Goal: Task Accomplishment & Management: Manage account settings

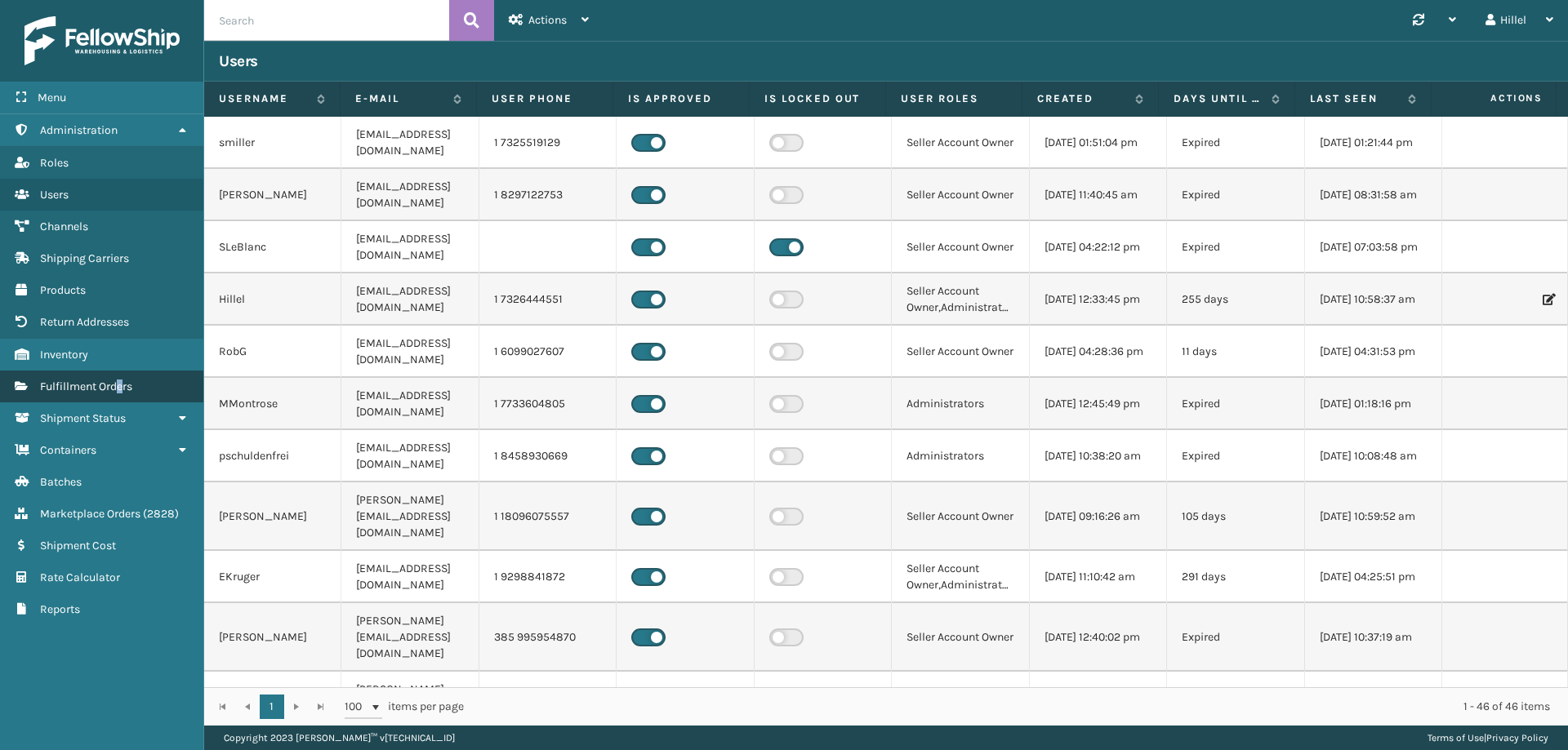
click at [121, 384] on span "Fulfillment Orders" at bounding box center [85, 386] width 92 height 14
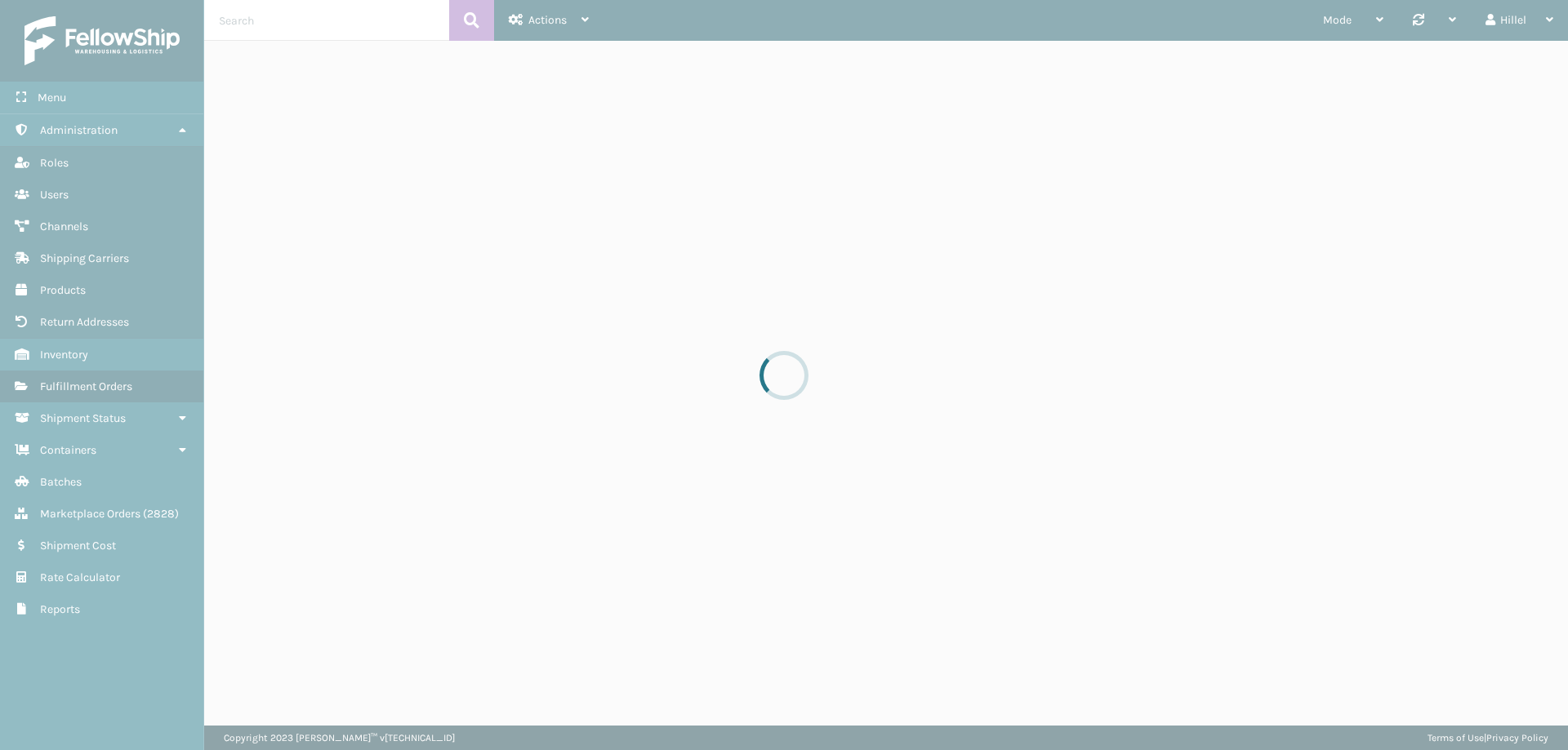
click at [103, 360] on div at bounding box center [784, 375] width 1568 height 750
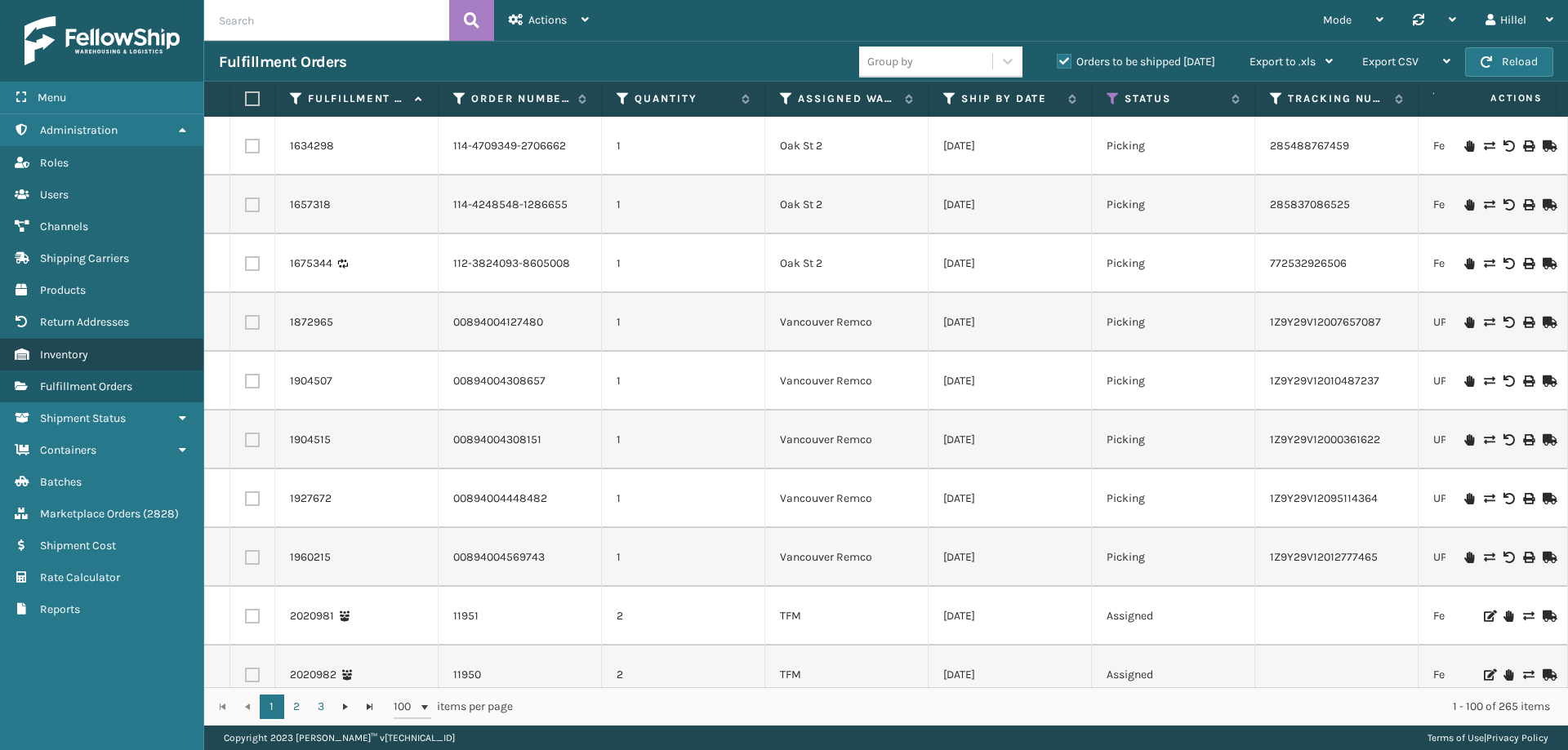
click at [98, 359] on link "Inventory" at bounding box center [101, 355] width 204 height 32
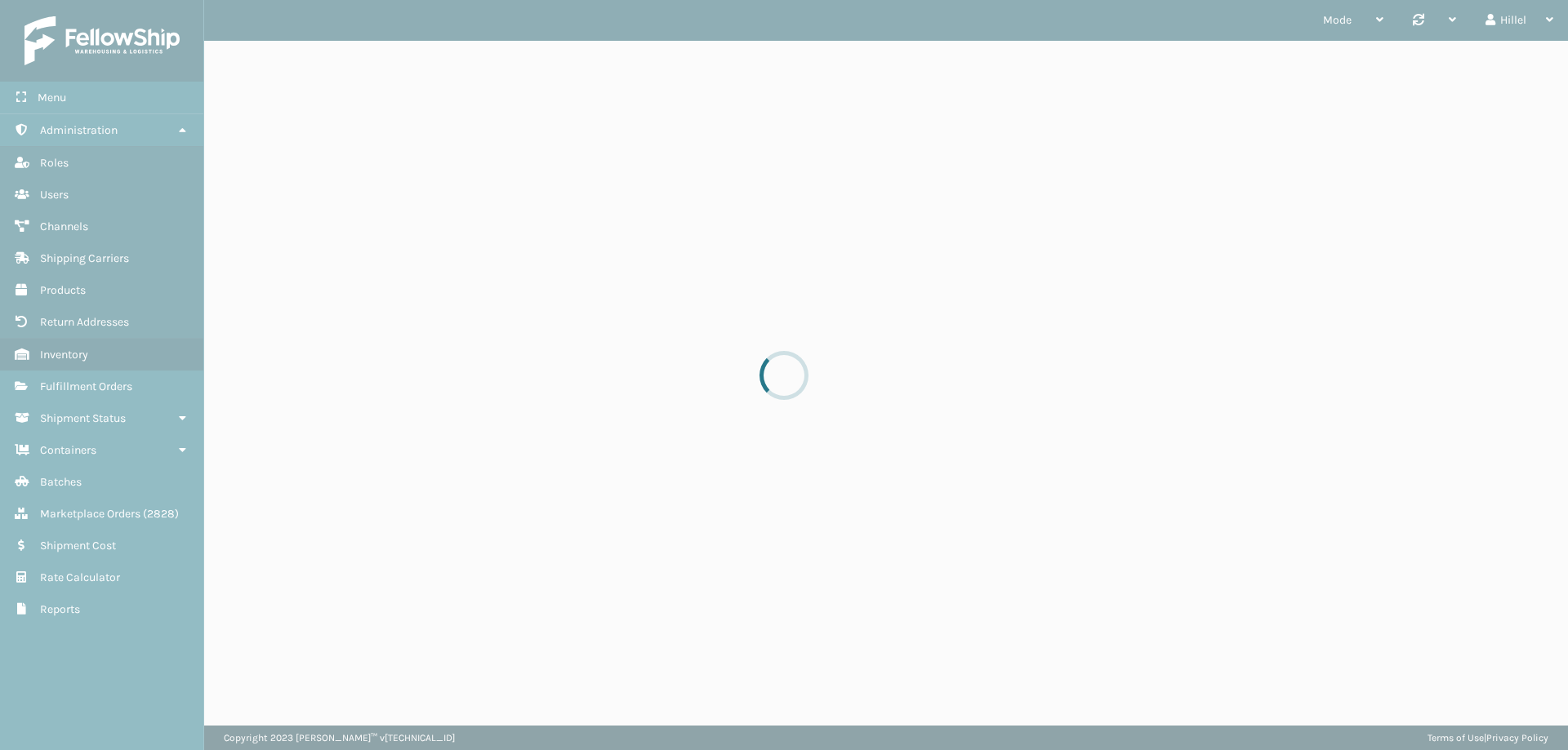
click at [92, 360] on div at bounding box center [784, 375] width 1568 height 750
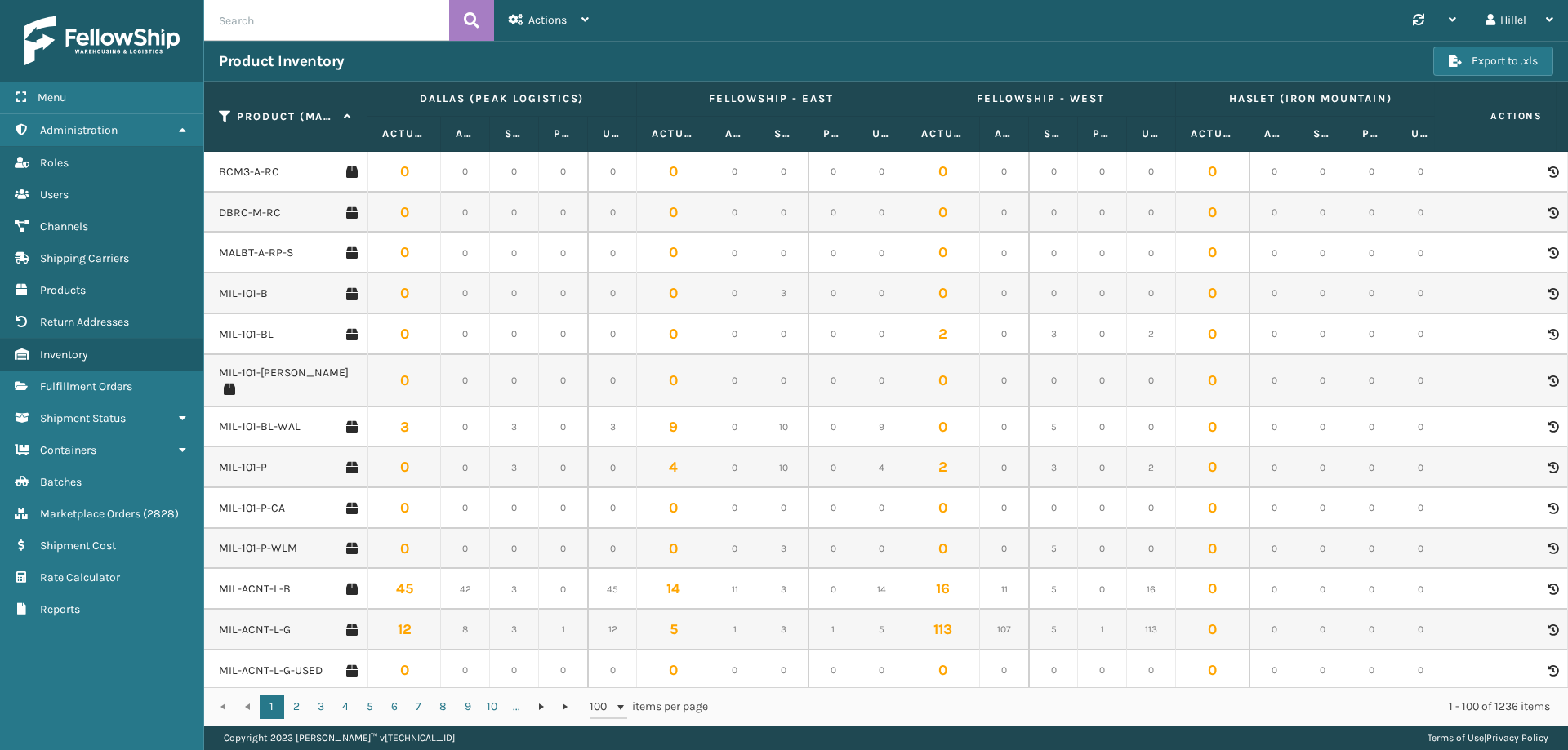
click at [293, 18] on input "text" at bounding box center [326, 20] width 245 height 41
type input "hk612-6"
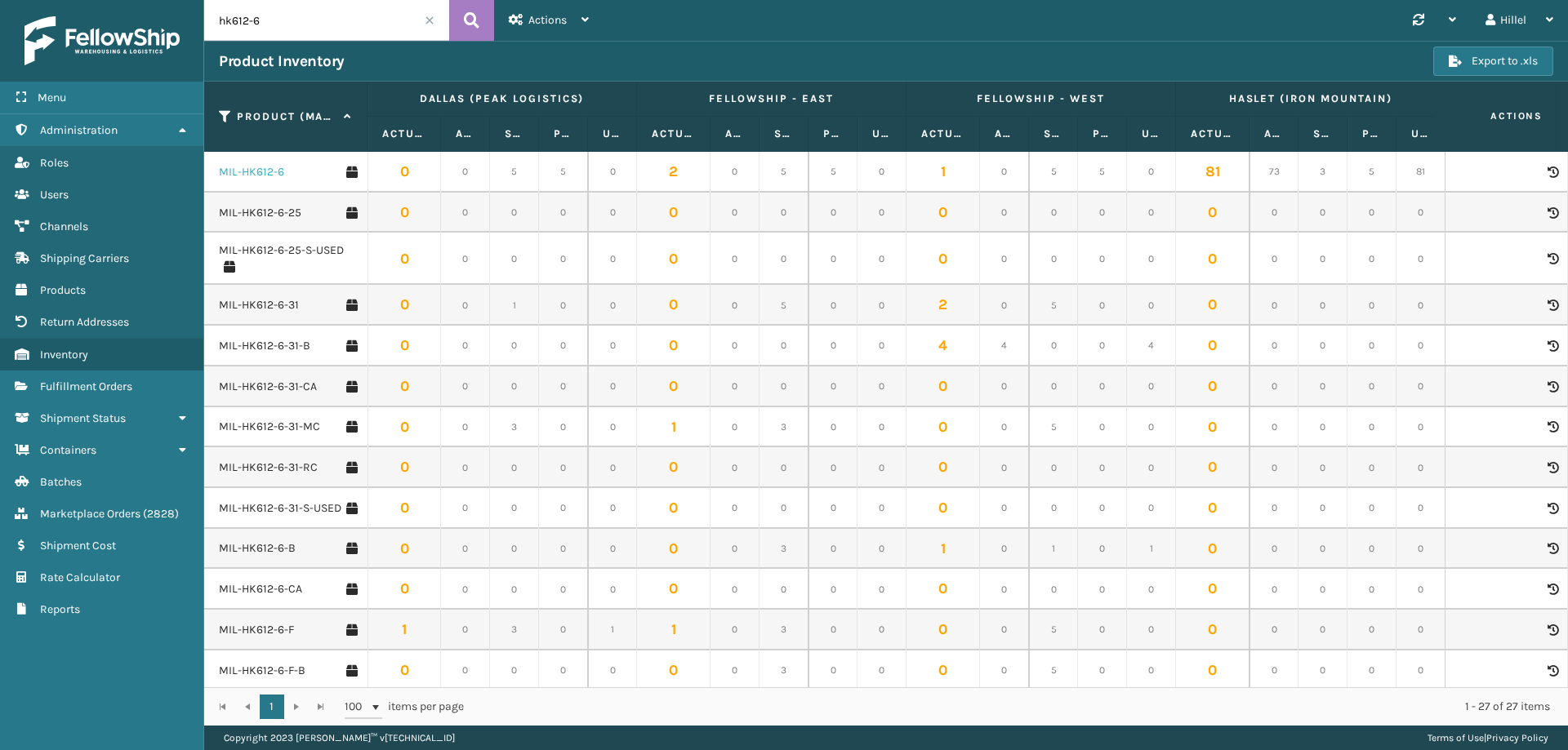
click at [265, 177] on link "MIL-HK612-6" at bounding box center [251, 171] width 65 height 16
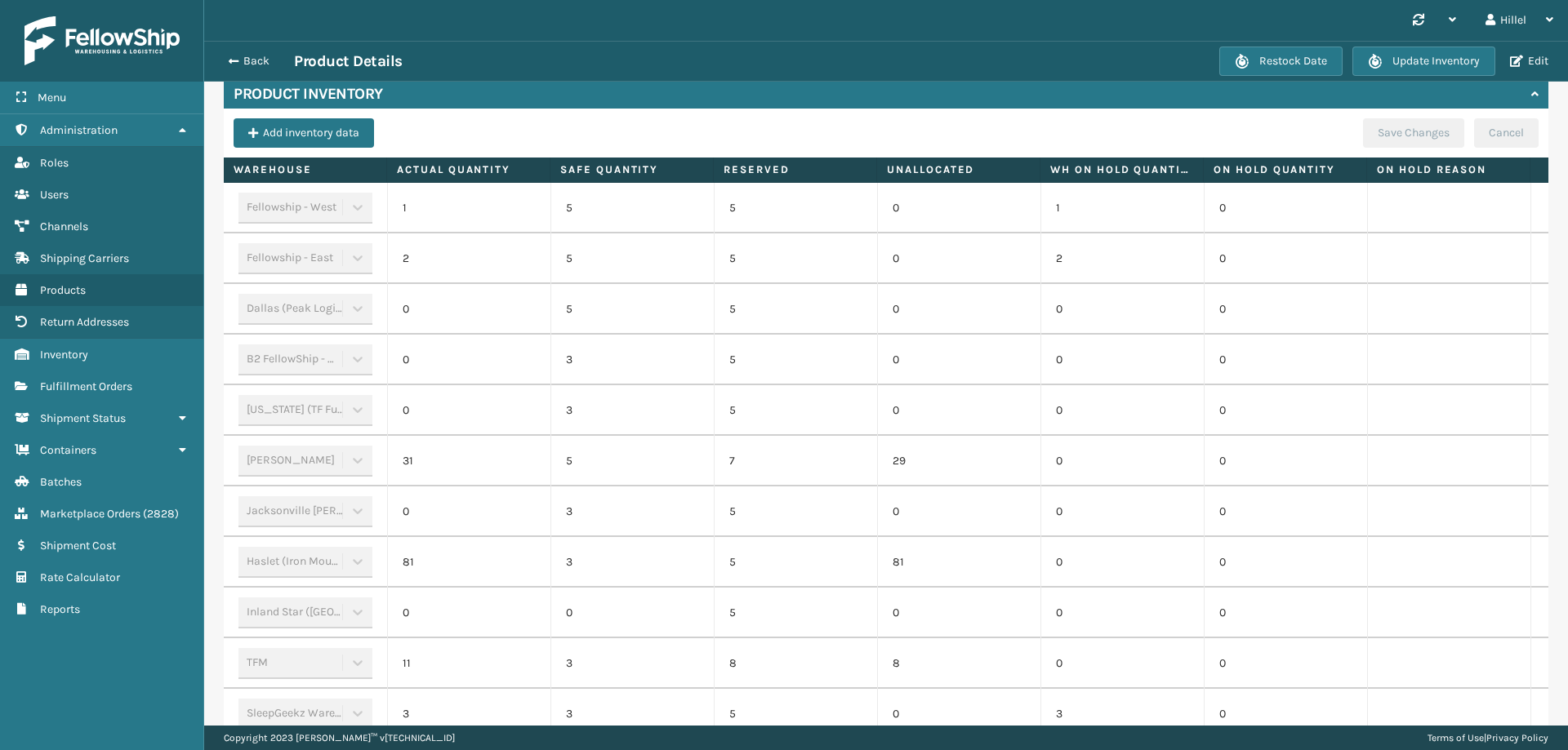
scroll to position [606, 0]
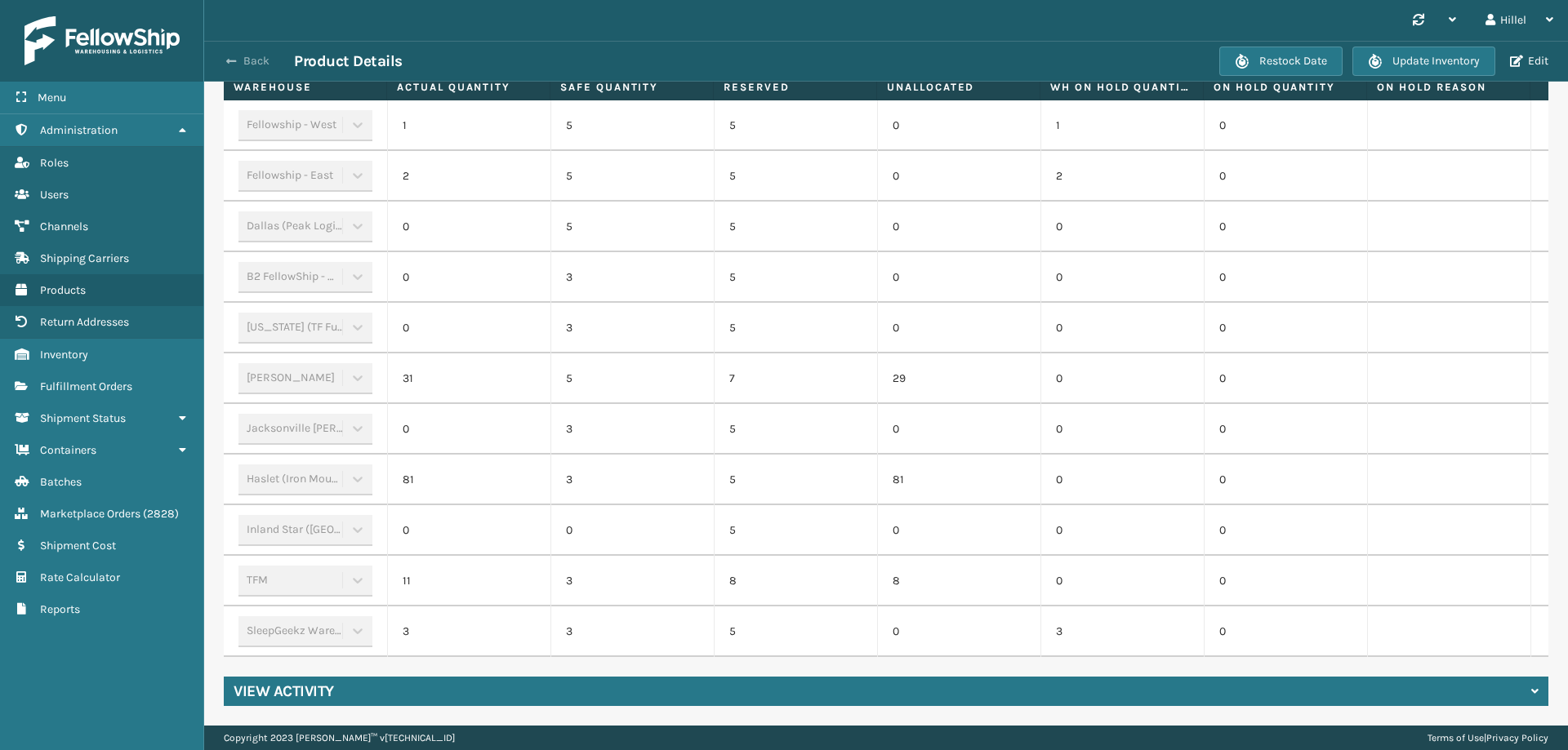
click at [252, 54] on button "Back" at bounding box center [256, 62] width 75 height 15
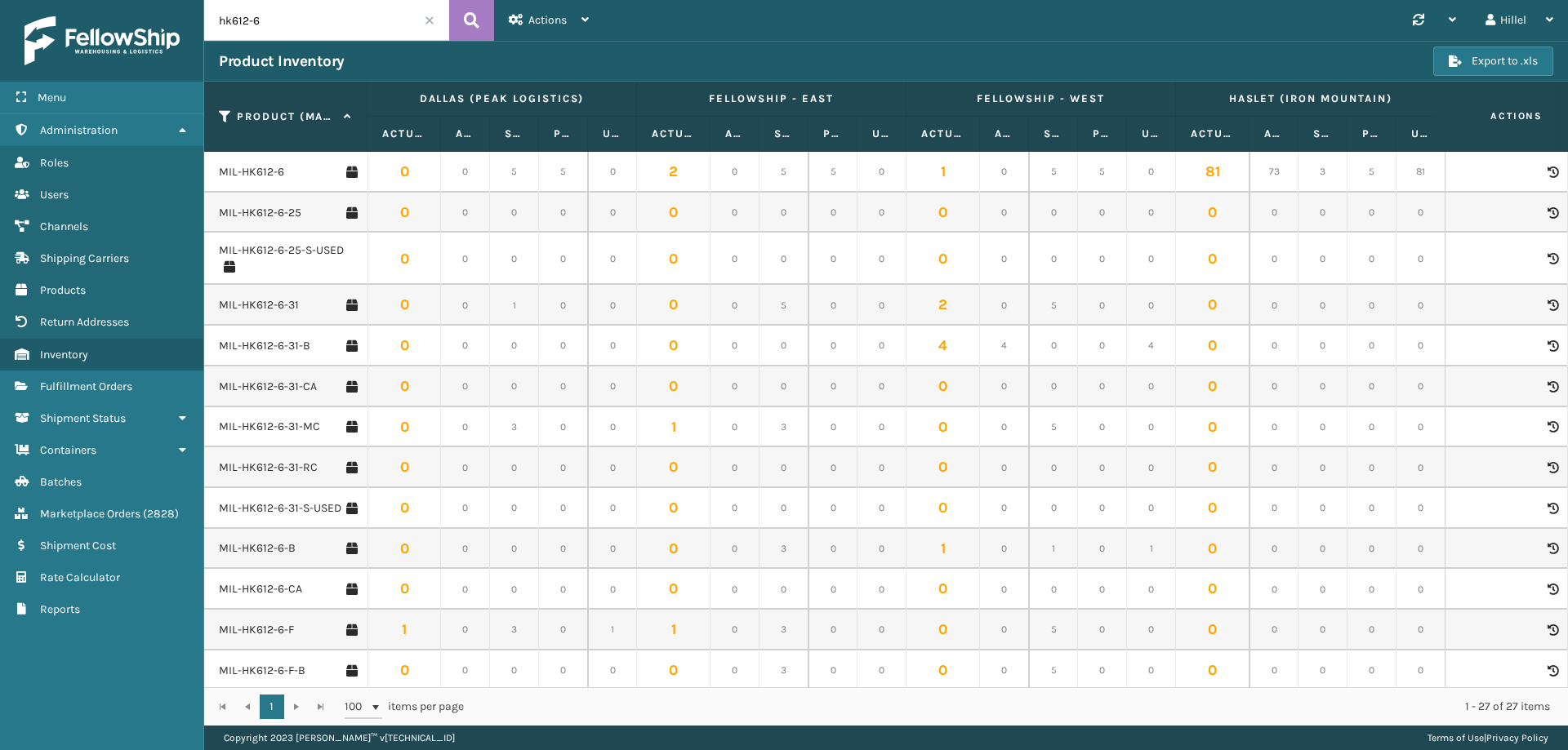
drag, startPoint x: 315, startPoint y: 21, endPoint x: 220, endPoint y: 21, distance: 95.0
click at [220, 21] on input "hk612-6" at bounding box center [326, 20] width 245 height 41
type input "ftmt-b"
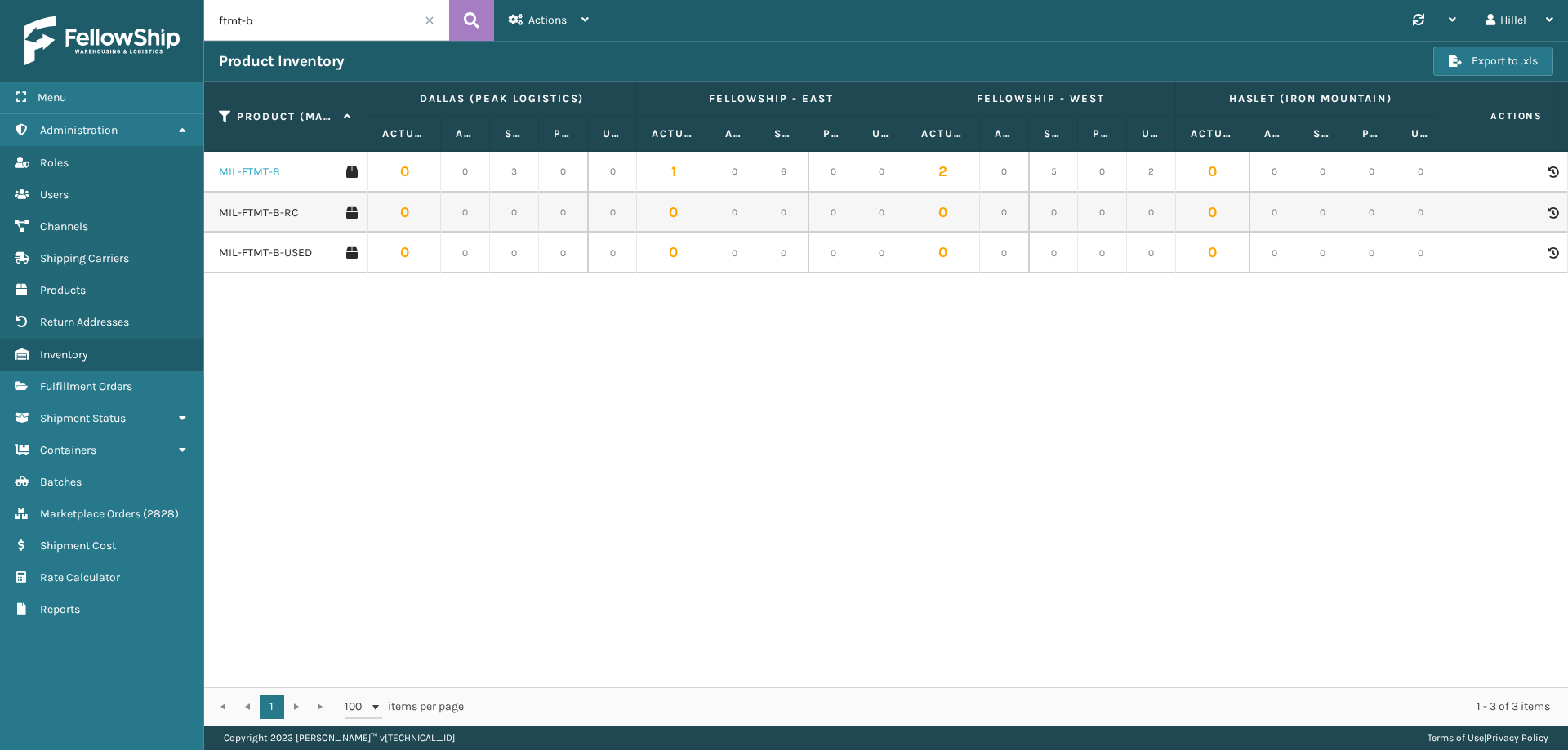
click at [261, 174] on link "MIL-FTMT-B" at bounding box center [249, 171] width 62 height 16
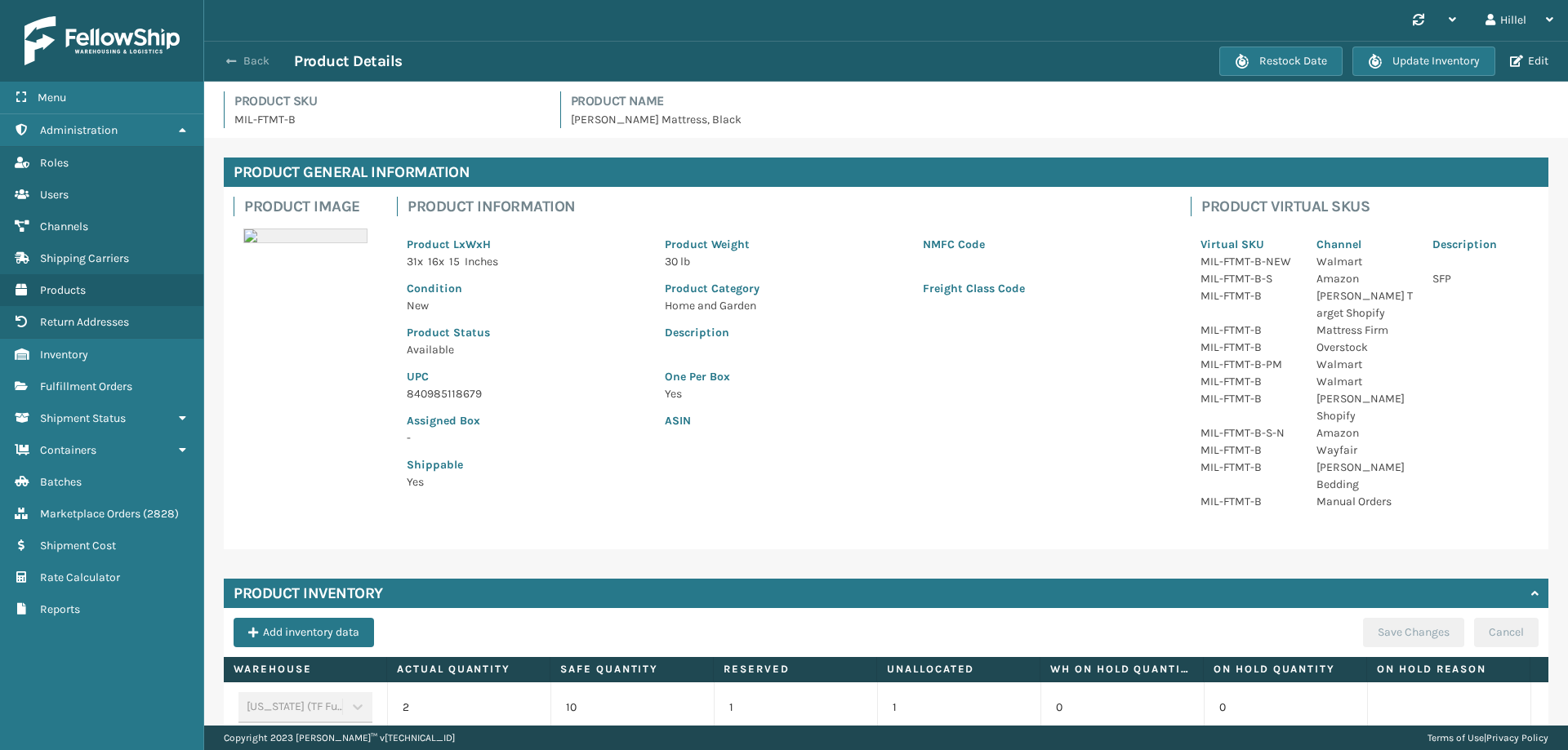
click at [243, 61] on button "Back" at bounding box center [256, 62] width 75 height 15
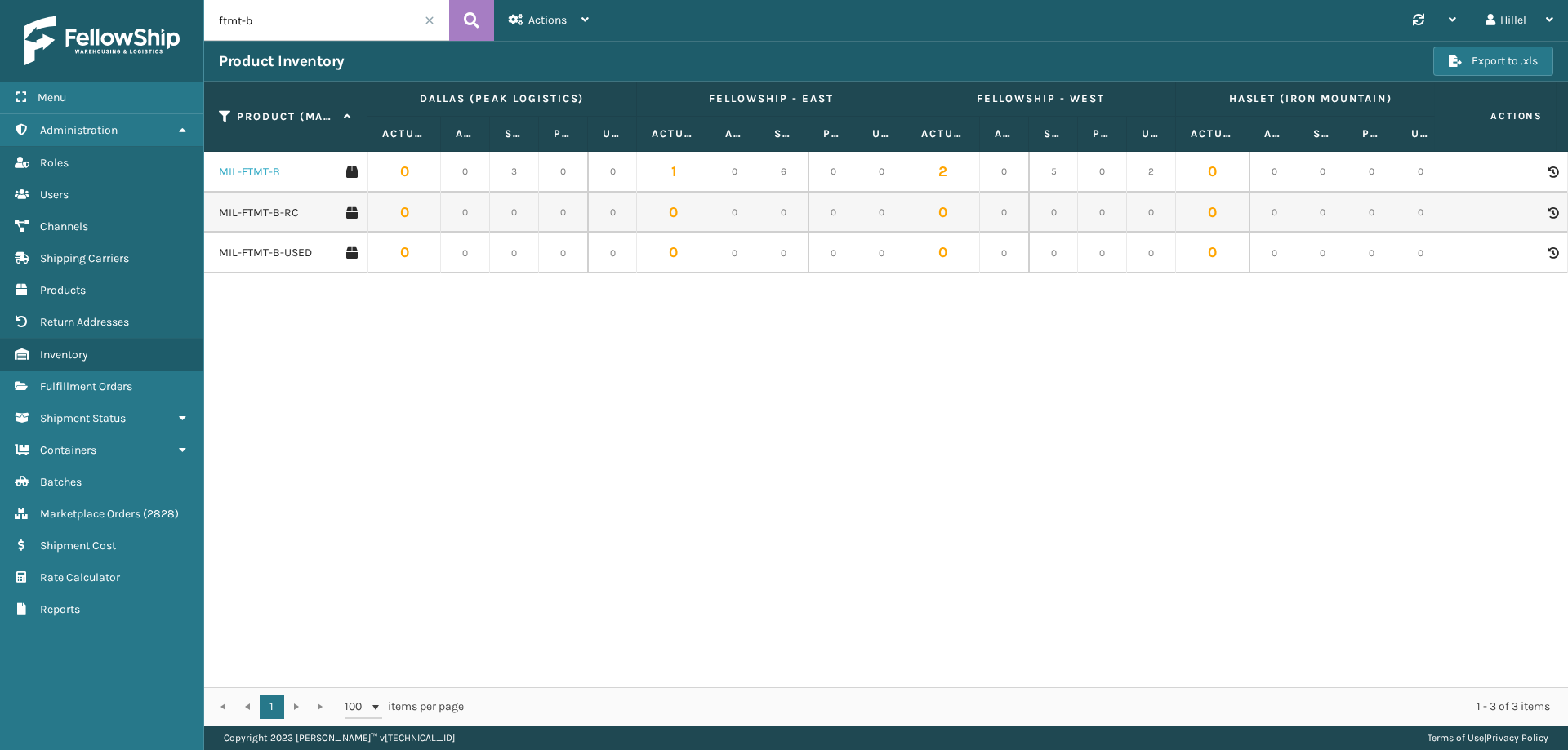
click at [253, 169] on link "MIL-FTMT-B" at bounding box center [249, 171] width 62 height 16
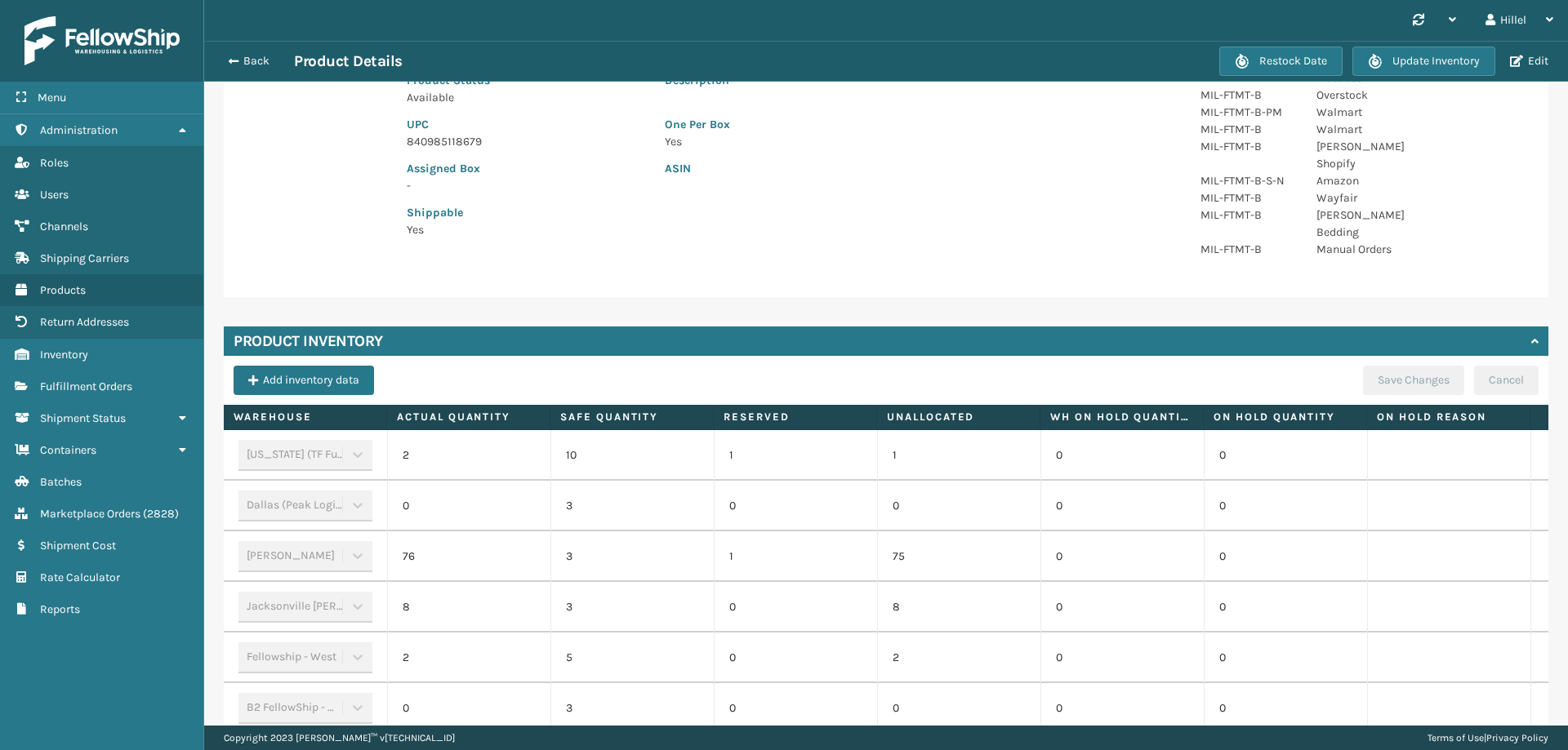
scroll to position [133, 0]
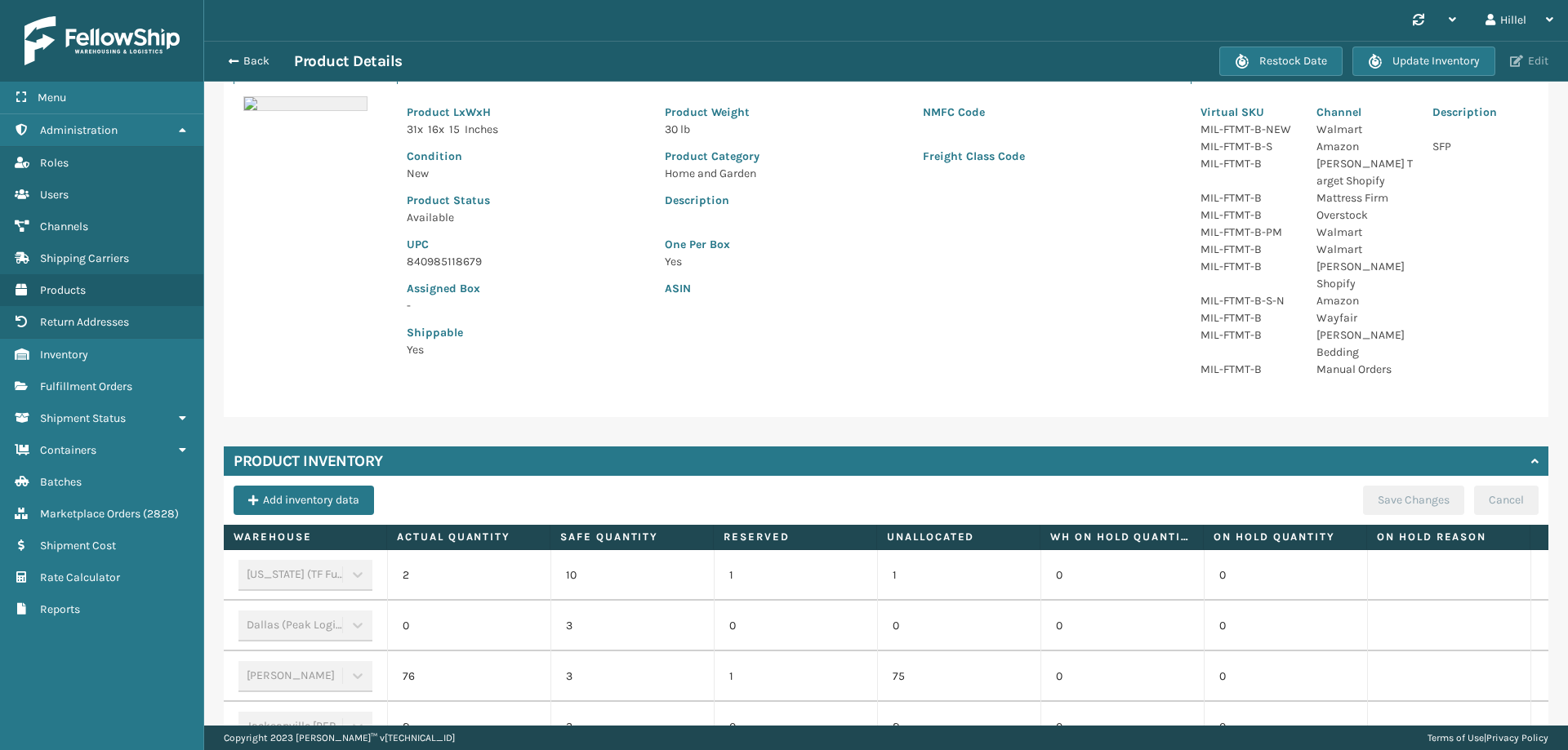
click at [1514, 62] on span "button" at bounding box center [1516, 62] width 13 height 11
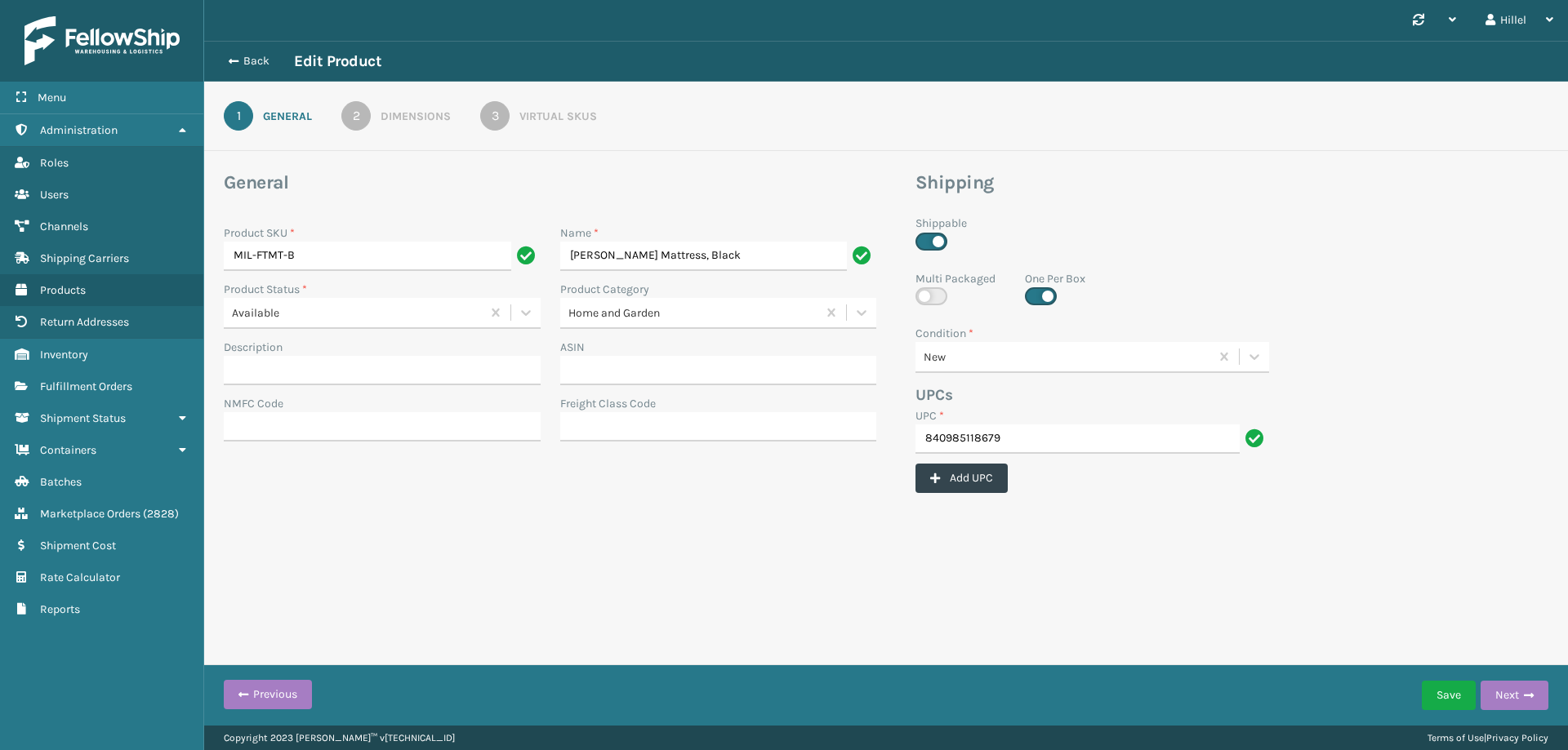
click at [525, 121] on div "Virtual SKUs" at bounding box center [558, 116] width 78 height 17
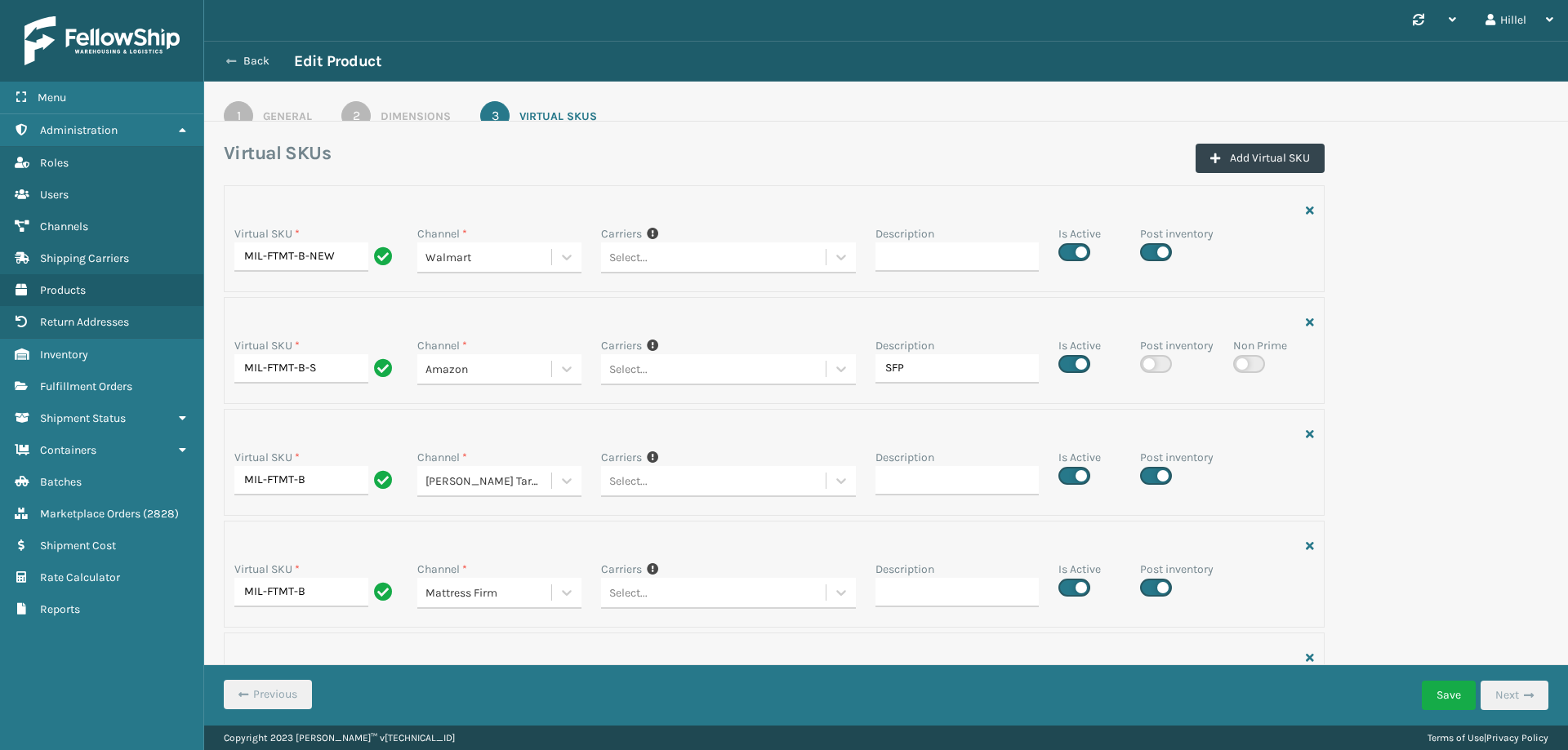
click at [233, 60] on icon at bounding box center [231, 62] width 9 height 11
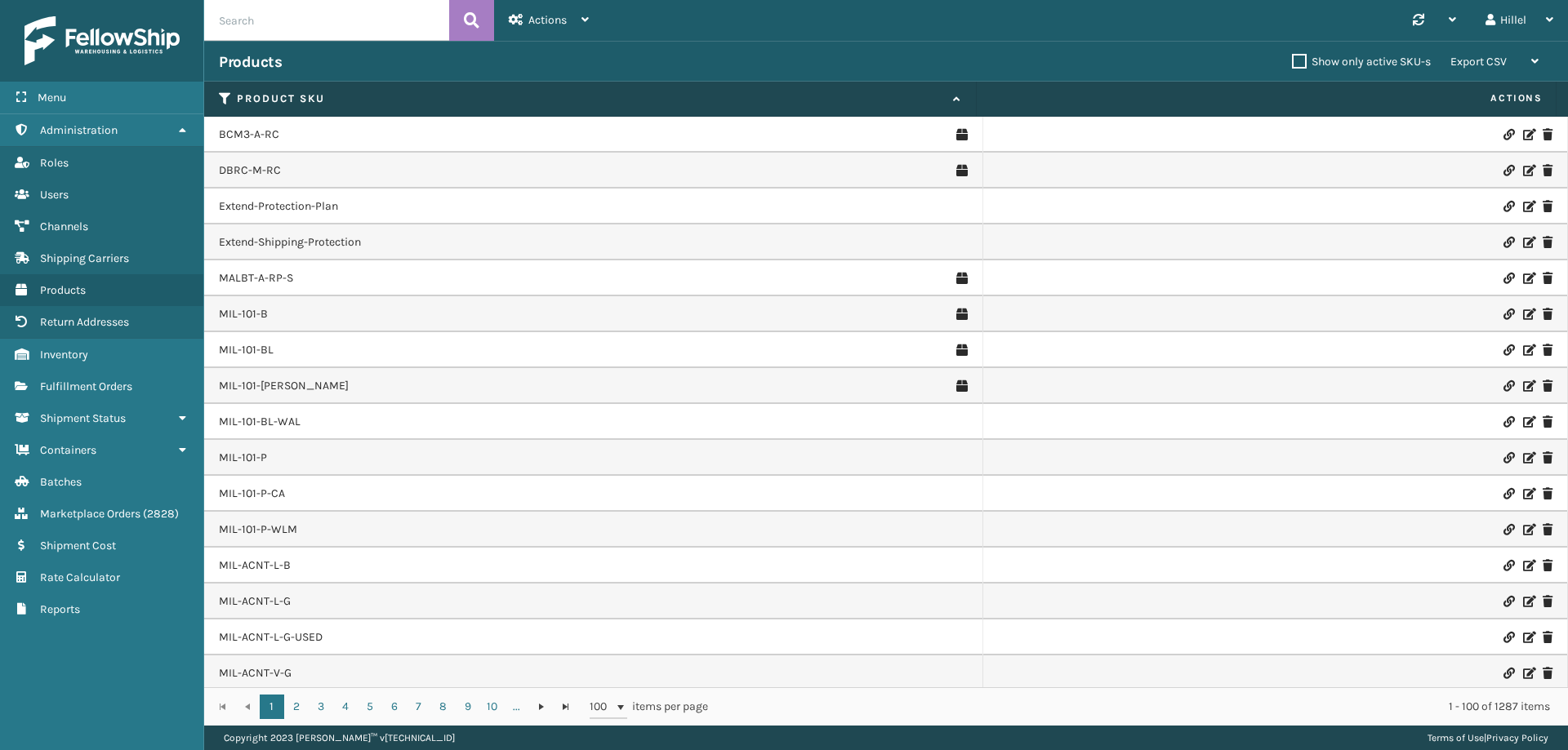
click at [302, 19] on input "text" at bounding box center [326, 20] width 245 height 41
type input "ftmt-b"
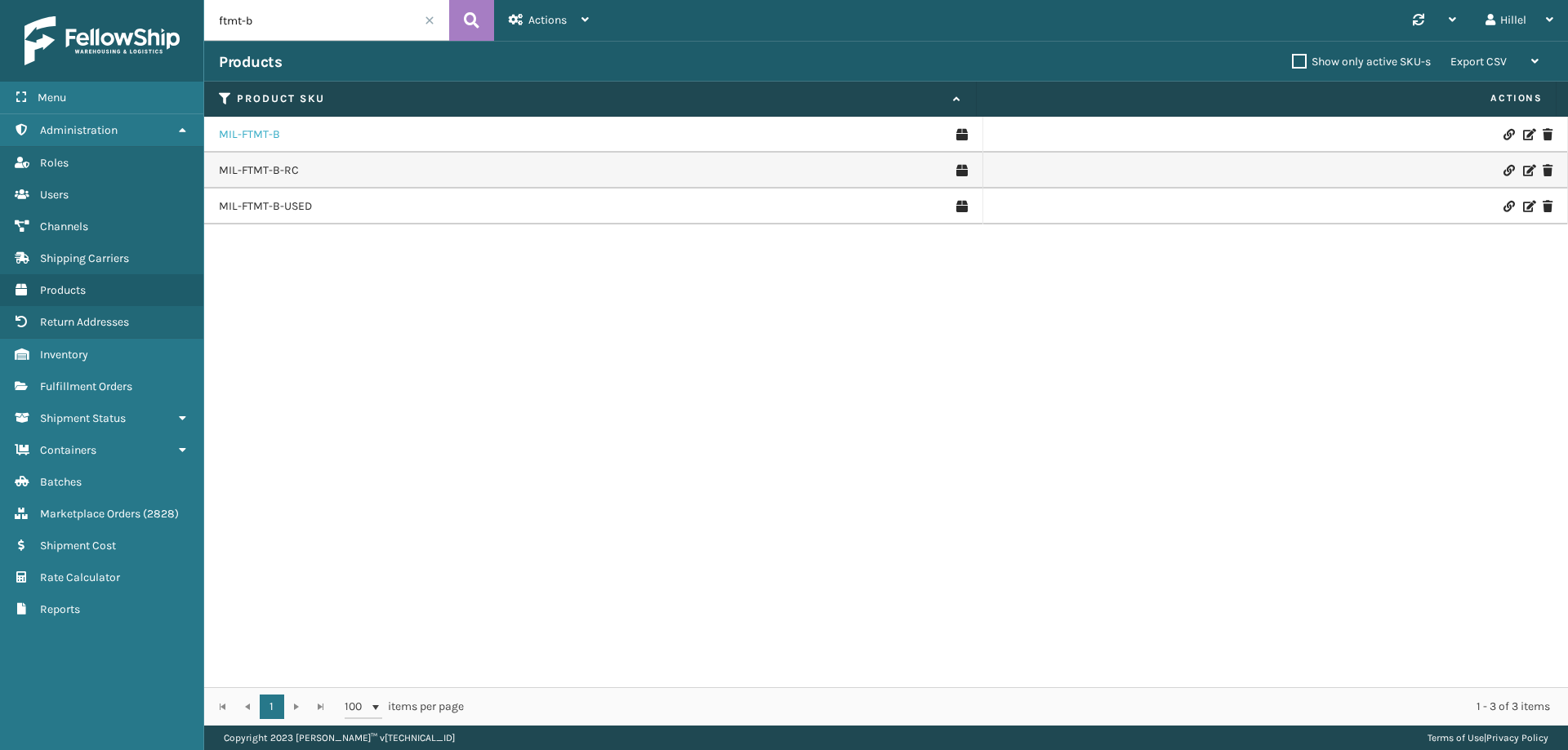
click at [256, 136] on link "MIL-FTMT-B" at bounding box center [249, 134] width 62 height 16
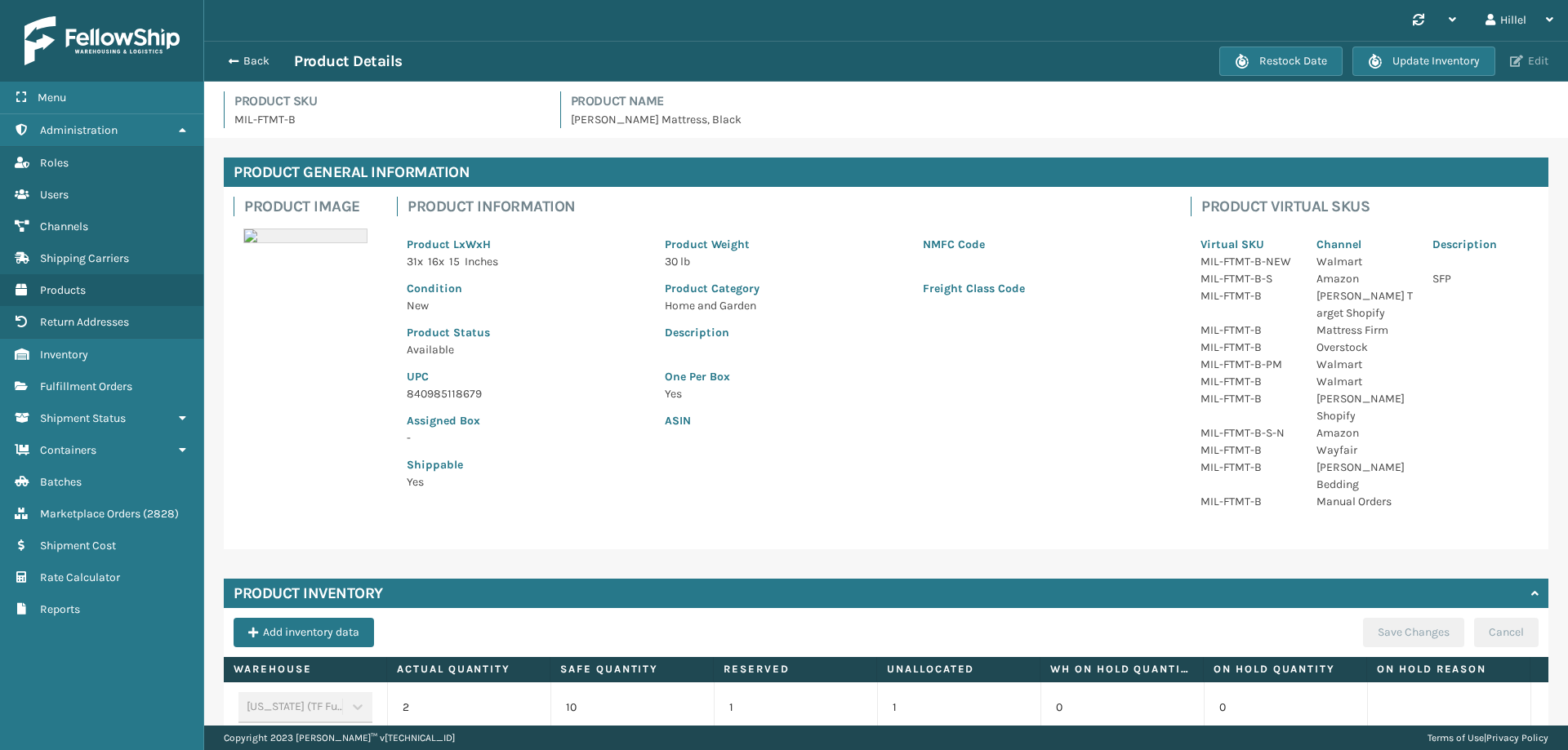
click at [1523, 59] on button "Edit" at bounding box center [1528, 62] width 48 height 15
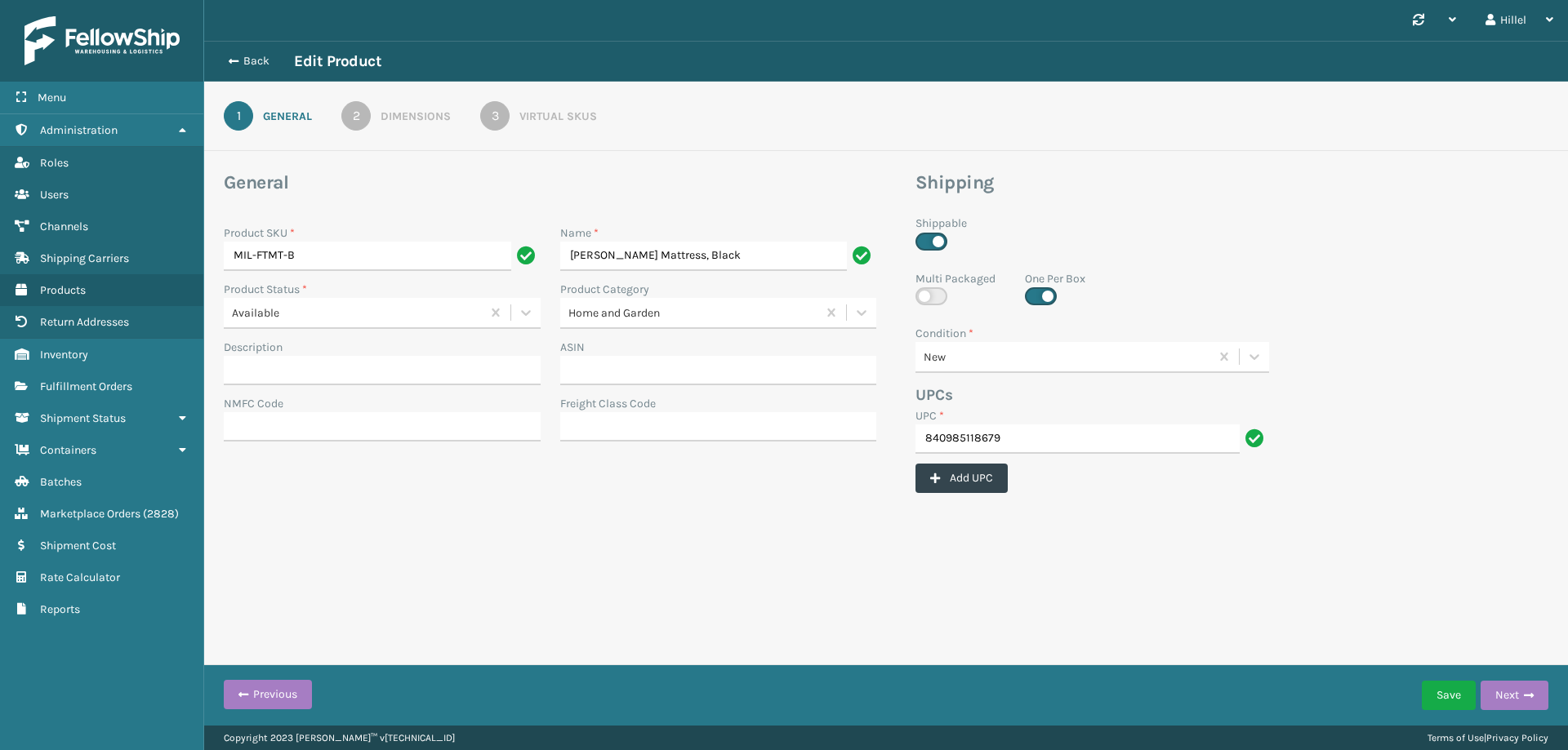
click at [562, 127] on link "3 Virtual SKUs" at bounding box center [538, 116] width 175 height 29
